Goal: Check status: Check status

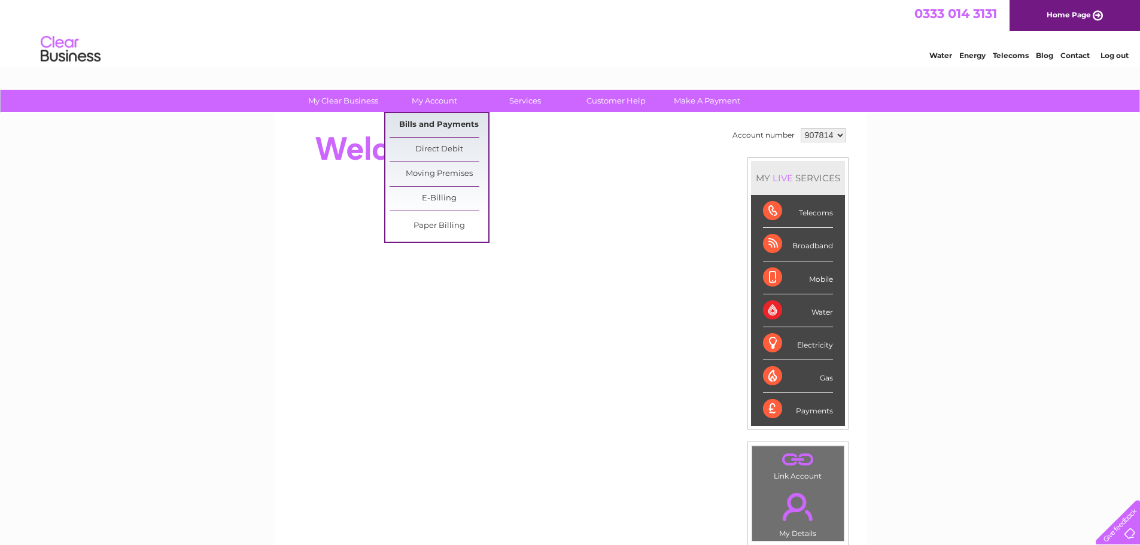
click at [433, 126] on link "Bills and Payments" at bounding box center [438, 125] width 99 height 24
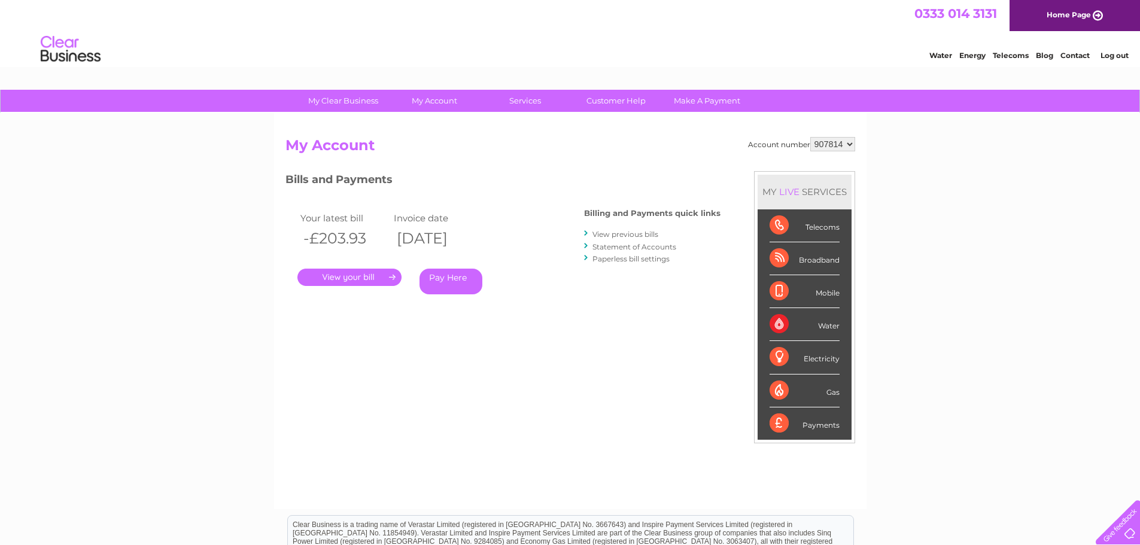
click at [360, 270] on link "." at bounding box center [349, 277] width 104 height 17
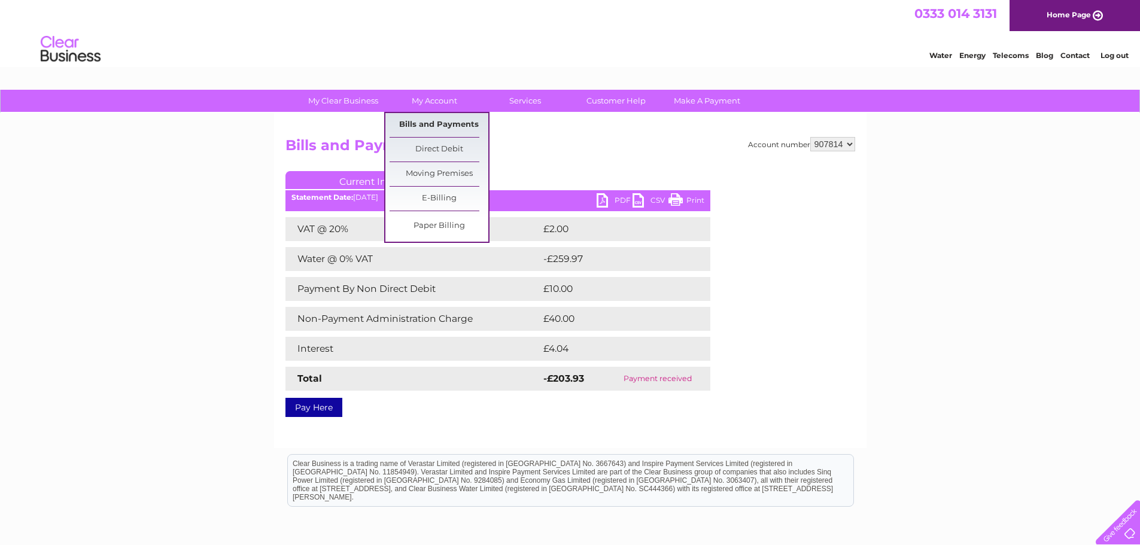
click at [428, 131] on link "Bills and Payments" at bounding box center [438, 125] width 99 height 24
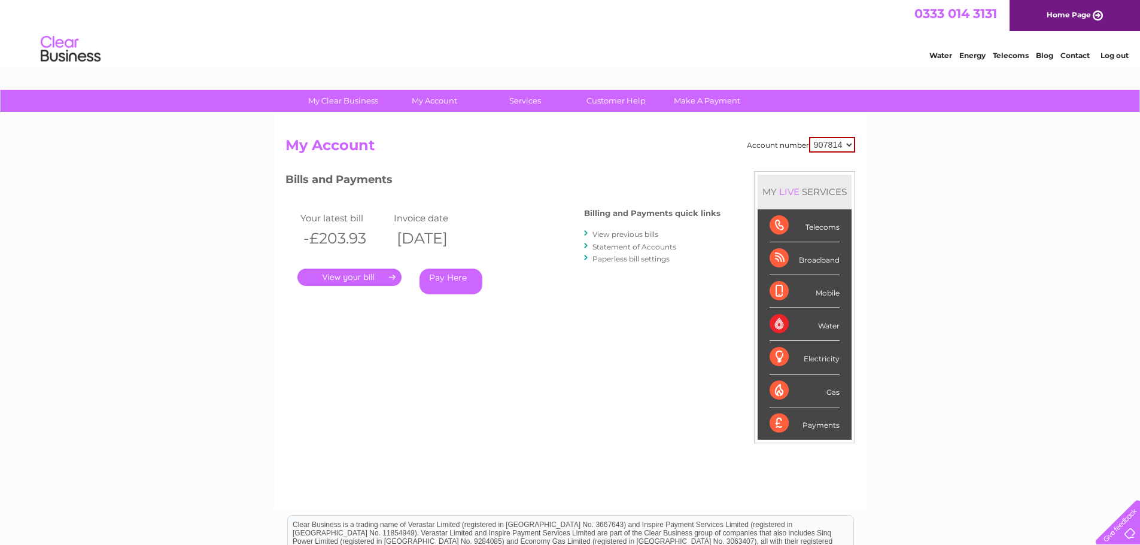
click at [615, 232] on link "View previous bills" at bounding box center [625, 234] width 66 height 9
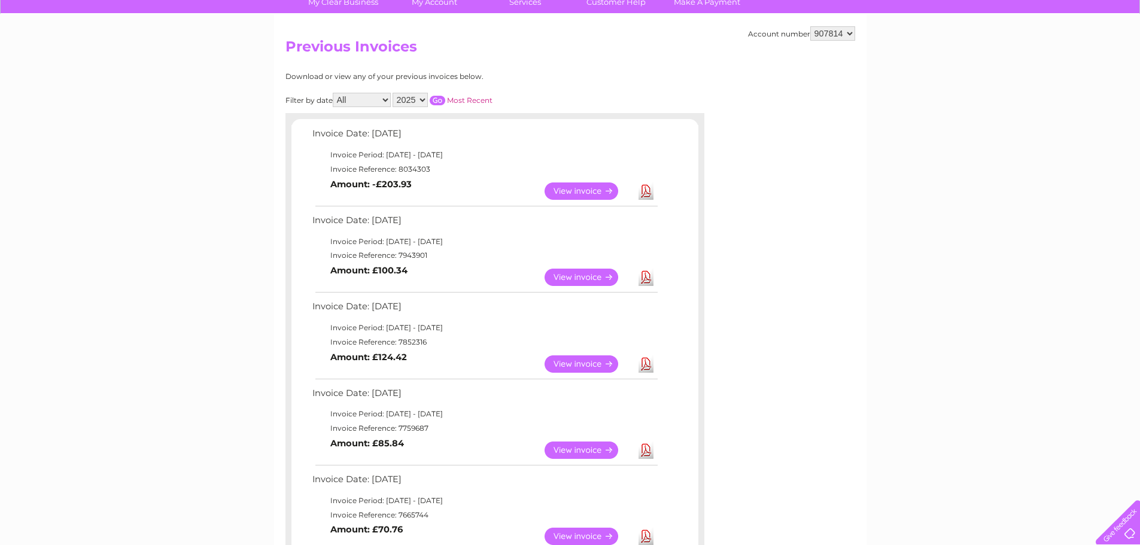
scroll to position [120, 0]
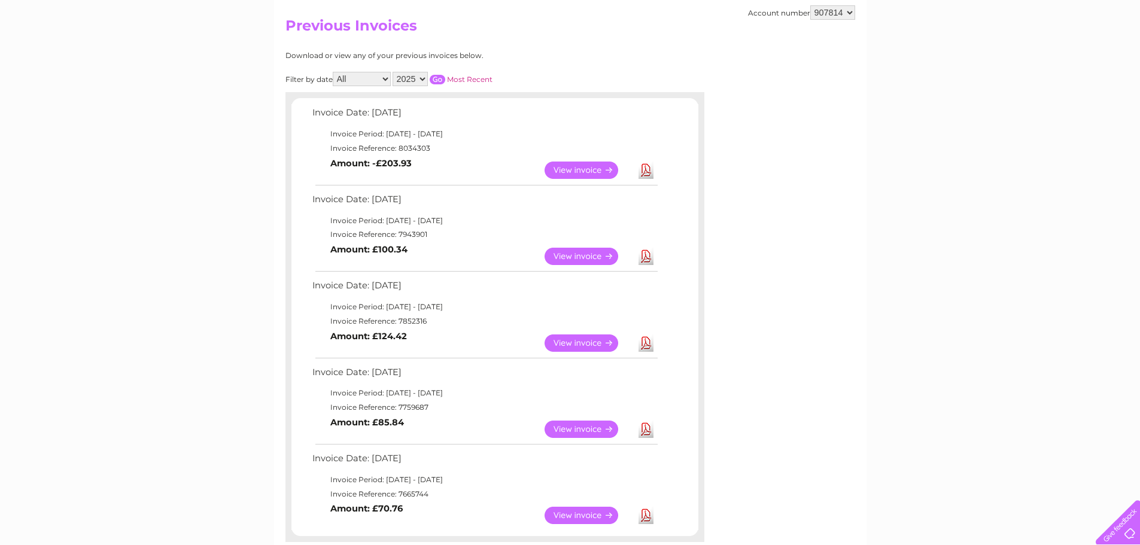
click at [568, 342] on link "View" at bounding box center [588, 342] width 88 height 17
